Goal: Information Seeking & Learning: Learn about a topic

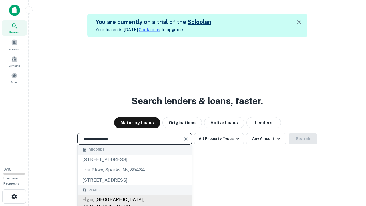
click at [134, 200] on div "Elgin, IL, USA" at bounding box center [135, 202] width 114 height 17
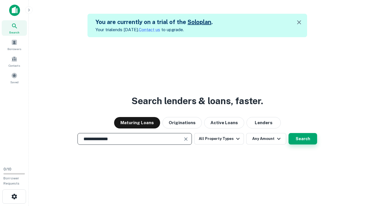
type input "**********"
click at [289, 133] on button "Search" at bounding box center [303, 138] width 29 height 11
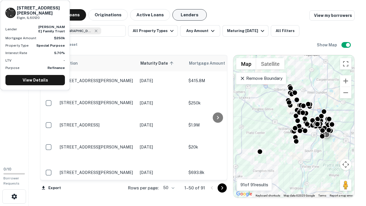
click at [190, 15] on button "Lenders" at bounding box center [189, 14] width 34 height 11
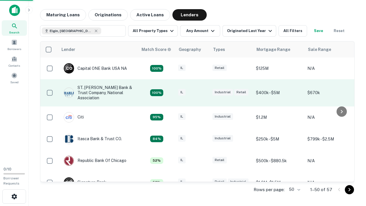
click at [203, 93] on div "IL" at bounding box center [192, 93] width 29 height 8
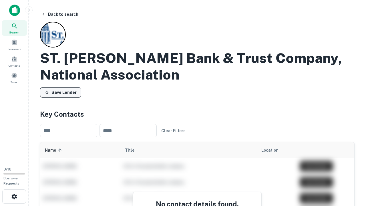
click at [61, 92] on button "Save Lender" at bounding box center [60, 92] width 41 height 10
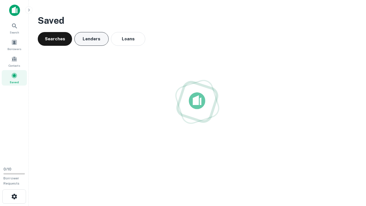
click at [91, 39] on button "Lenders" at bounding box center [91, 39] width 34 height 14
